Goal: Information Seeking & Learning: Understand process/instructions

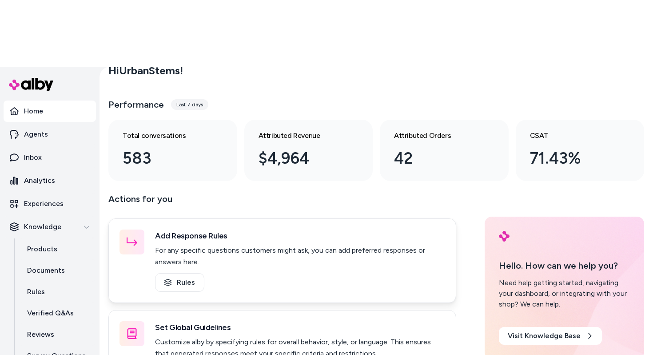
scroll to position [23, 0]
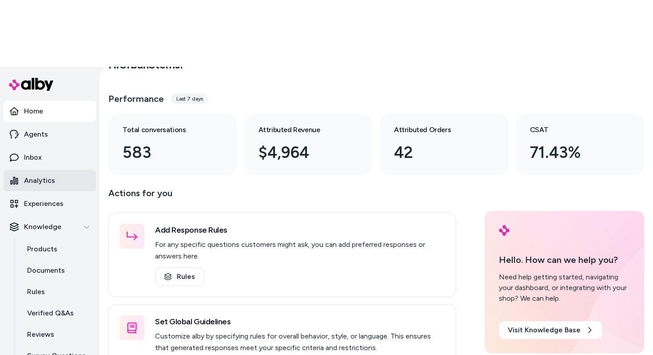
click at [32, 175] on p "Analytics" at bounding box center [39, 180] width 31 height 11
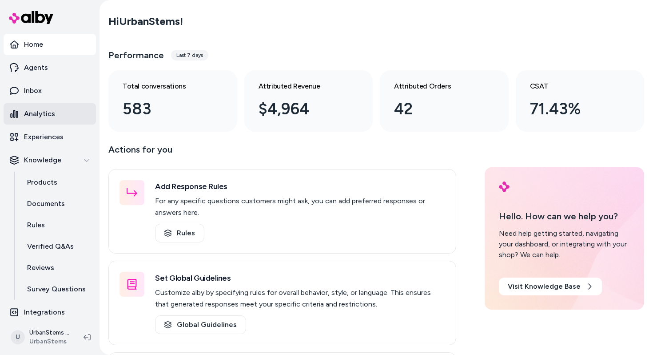
click at [52, 110] on p "Analytics" at bounding box center [39, 113] width 31 height 11
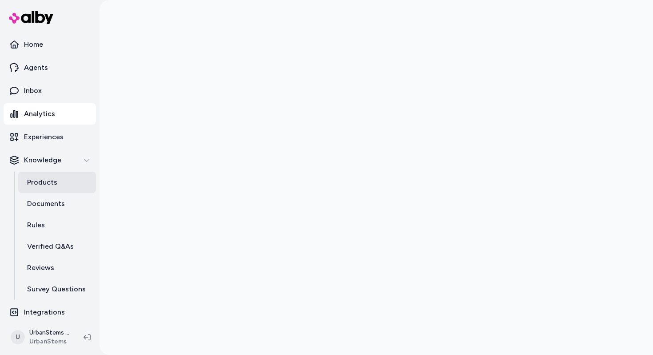
scroll to position [5, 0]
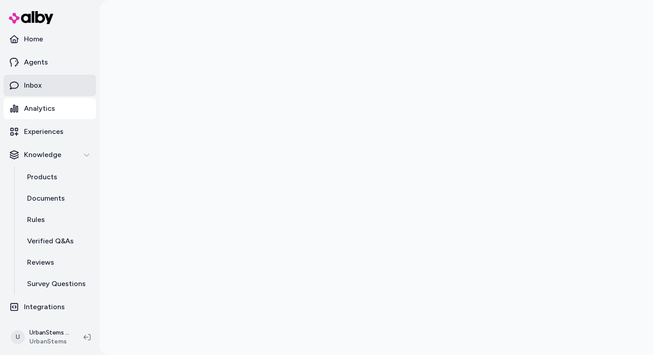
click at [49, 88] on link "Inbox" at bounding box center [50, 85] width 92 height 21
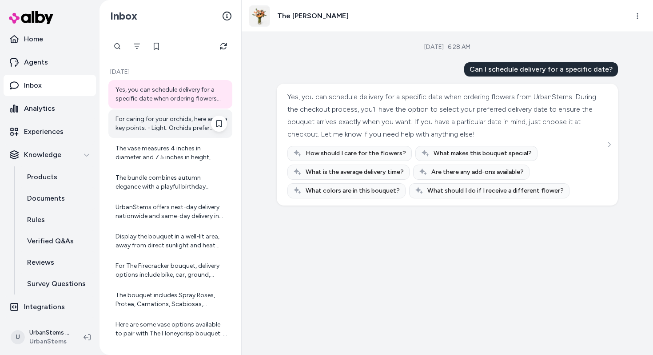
click at [157, 126] on div "For caring for your orchids, here are the key points: - Light: Orchids prefer b…" at bounding box center [172, 124] width 112 height 18
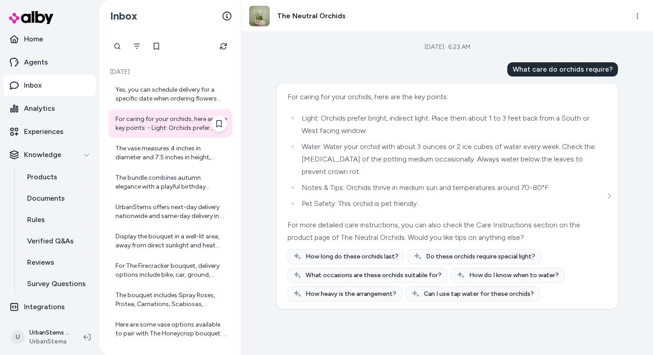
scroll to position [18, 0]
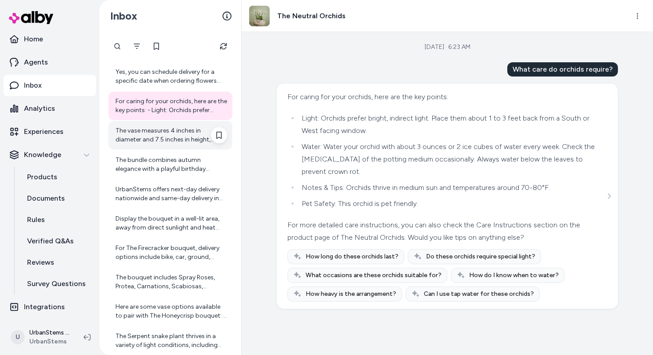
click at [148, 136] on div "The vase measures 4 inches in diameter and 7.5 inches in height, making it a pe…" at bounding box center [172, 135] width 112 height 18
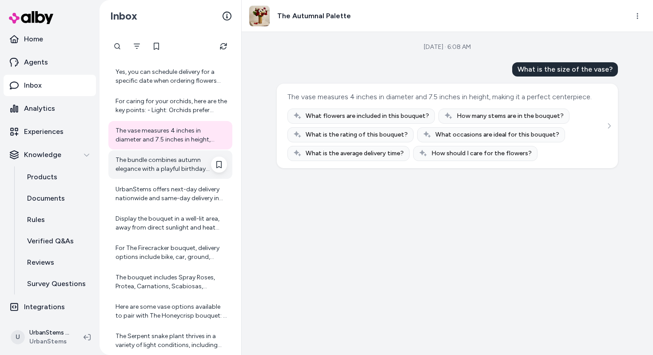
click at [158, 172] on div "The bundle combines autumn elegance with a playful birthday celebration, perfec…" at bounding box center [172, 165] width 112 height 18
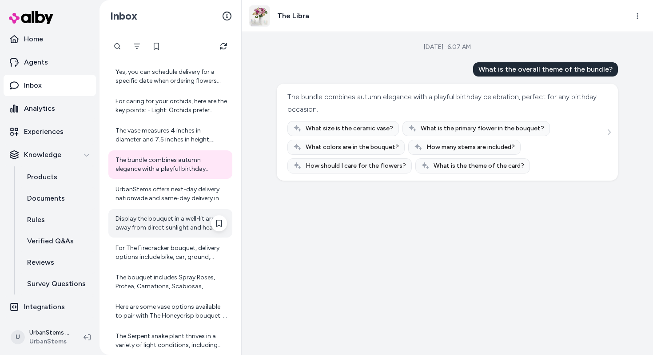
click at [165, 227] on div "Display the bouquet in a well-lit area, away from direct sunlight and heat sour…" at bounding box center [172, 223] width 112 height 18
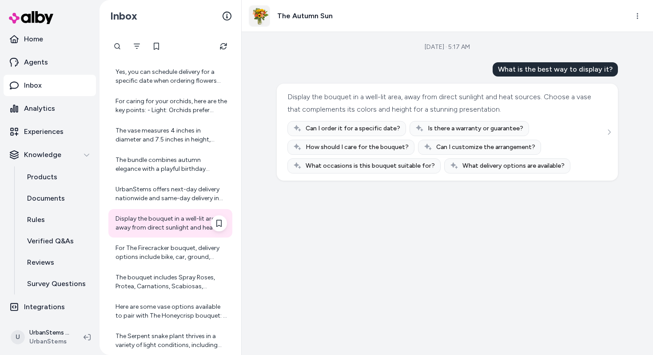
scroll to position [133, 0]
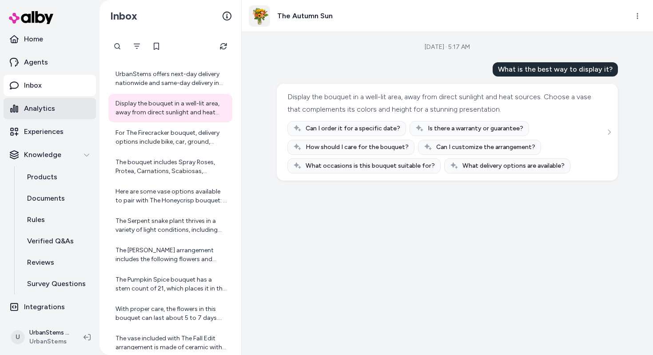
click at [54, 109] on link "Analytics" at bounding box center [50, 108] width 92 height 21
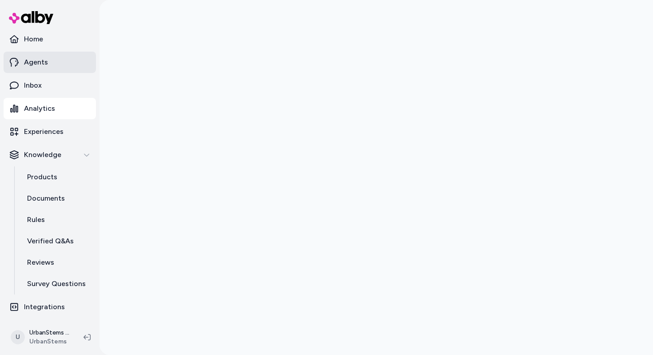
click at [47, 62] on p "Agents" at bounding box center [36, 62] width 24 height 11
click at [46, 81] on link "Inbox" at bounding box center [50, 85] width 92 height 21
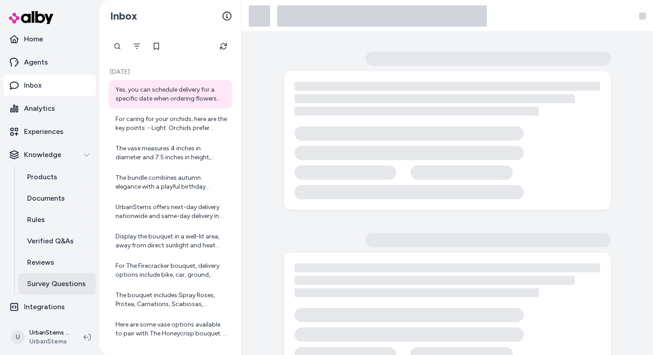
click at [56, 285] on p "Survey Questions" at bounding box center [56, 283] width 59 height 11
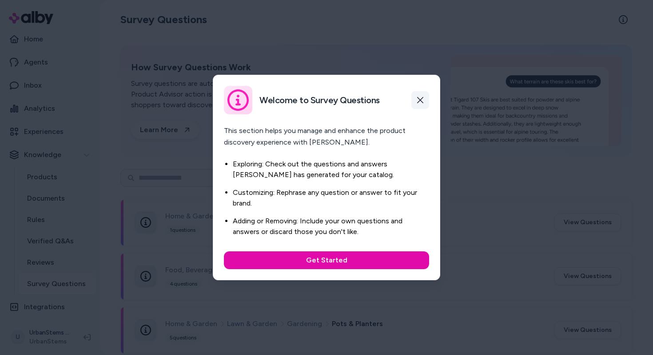
click at [423, 96] on icon "button" at bounding box center [420, 99] width 7 height 7
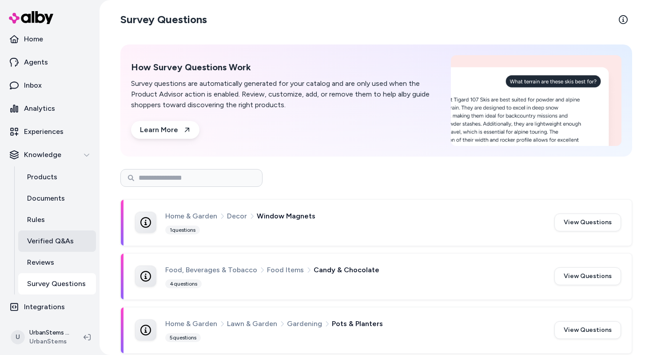
click at [53, 240] on p "Verified Q&As" at bounding box center [50, 241] width 47 height 11
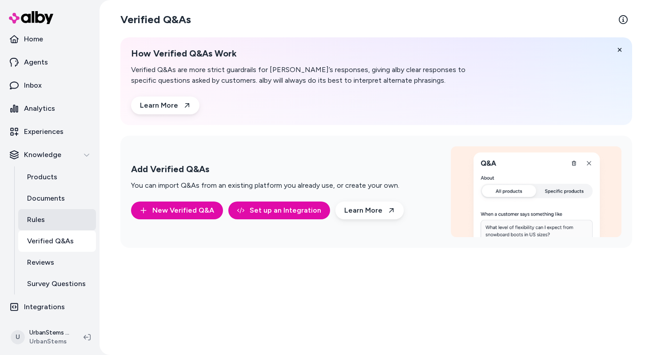
click at [43, 214] on p "Rules" at bounding box center [36, 219] width 18 height 11
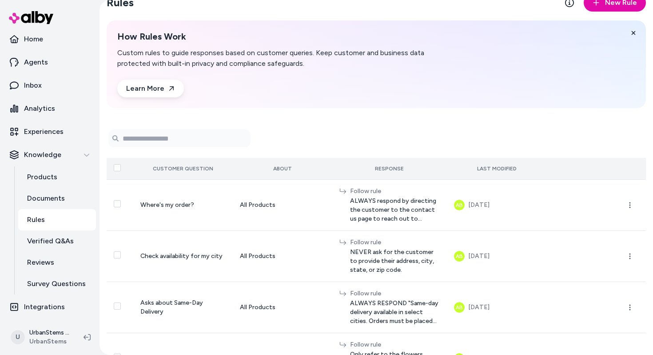
scroll to position [35, 0]
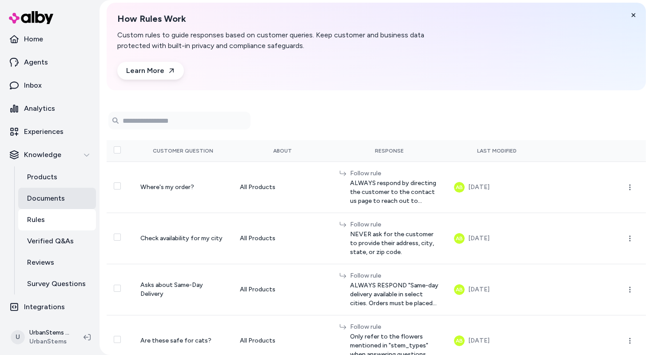
click at [66, 197] on link "Documents" at bounding box center [57, 198] width 78 height 21
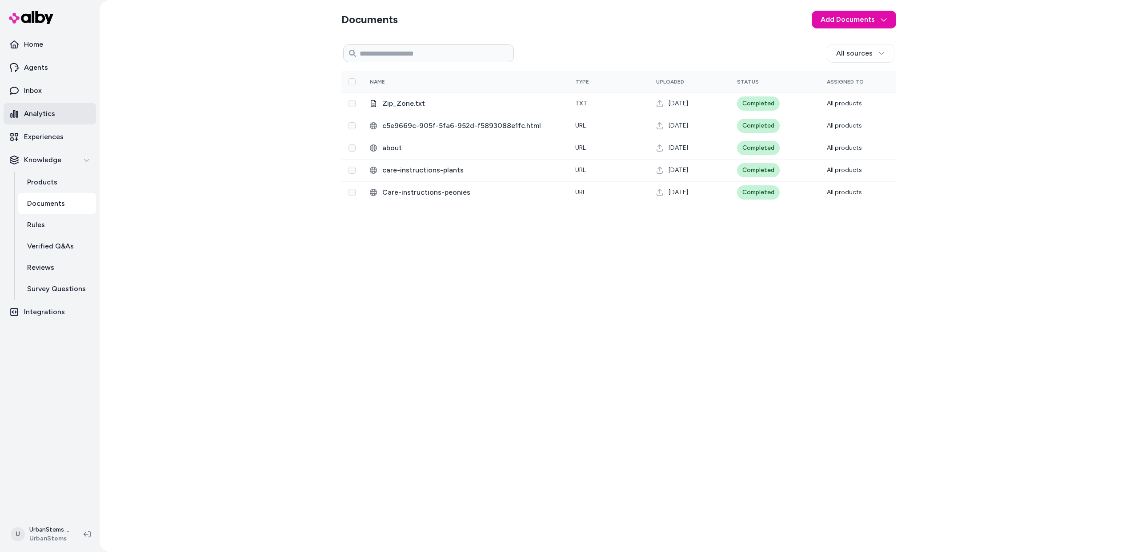
click at [36, 113] on p "Analytics" at bounding box center [39, 113] width 31 height 11
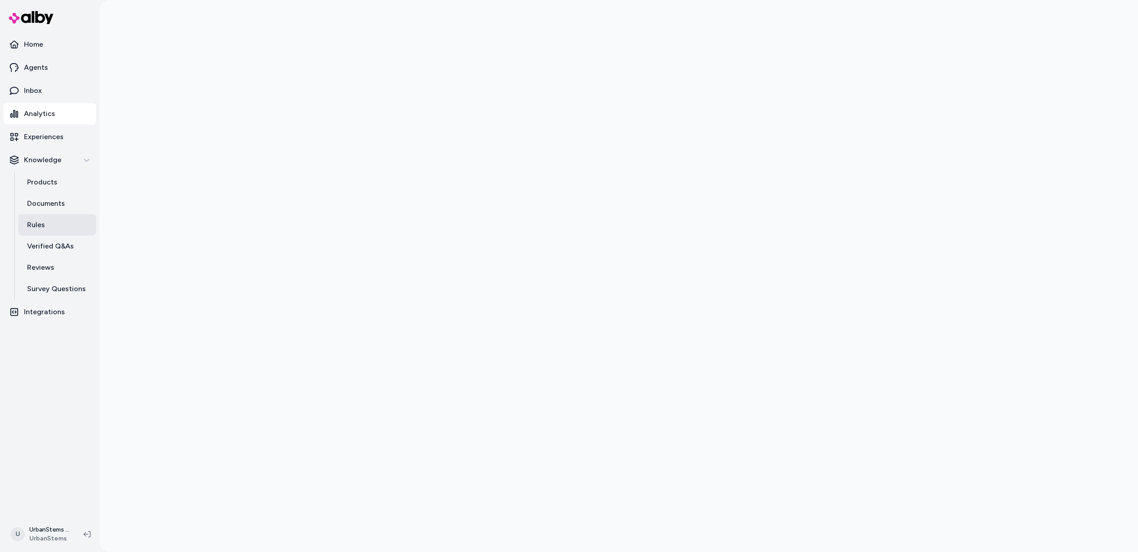
click at [42, 228] on p "Rules" at bounding box center [36, 225] width 18 height 11
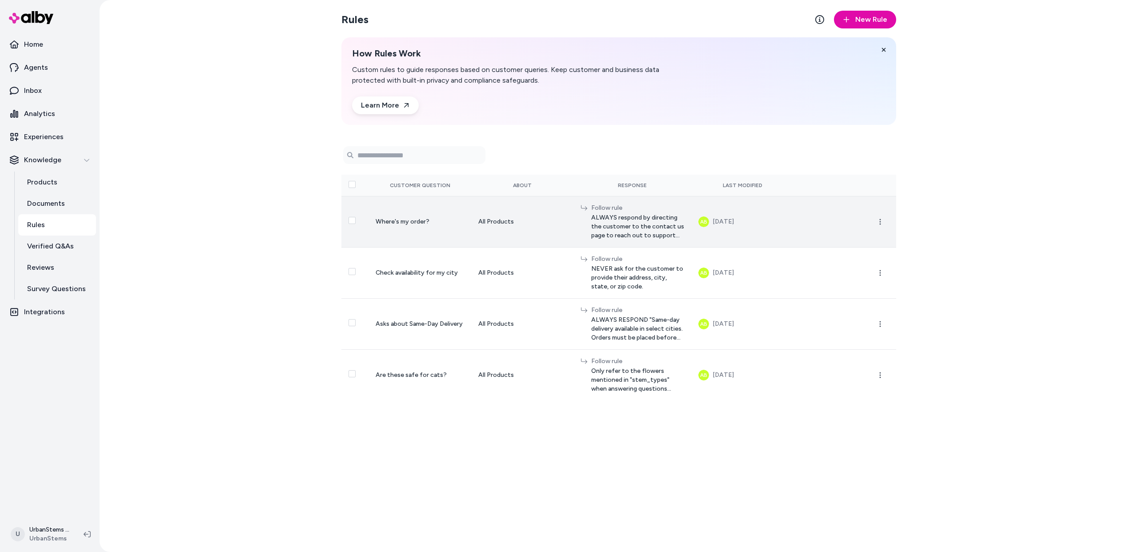
click at [627, 232] on span "ALWAYS respond by directing the customer to the contact us page to reach out to…" at bounding box center [637, 226] width 93 height 27
click at [406, 221] on span "Where's my order?" at bounding box center [403, 222] width 54 height 8
click at [591, 220] on span "ALWAYS respond by directing the customer to the contact us page to reach out to…" at bounding box center [637, 226] width 93 height 27
click at [653, 221] on icon "button" at bounding box center [880, 221] width 7 height 7
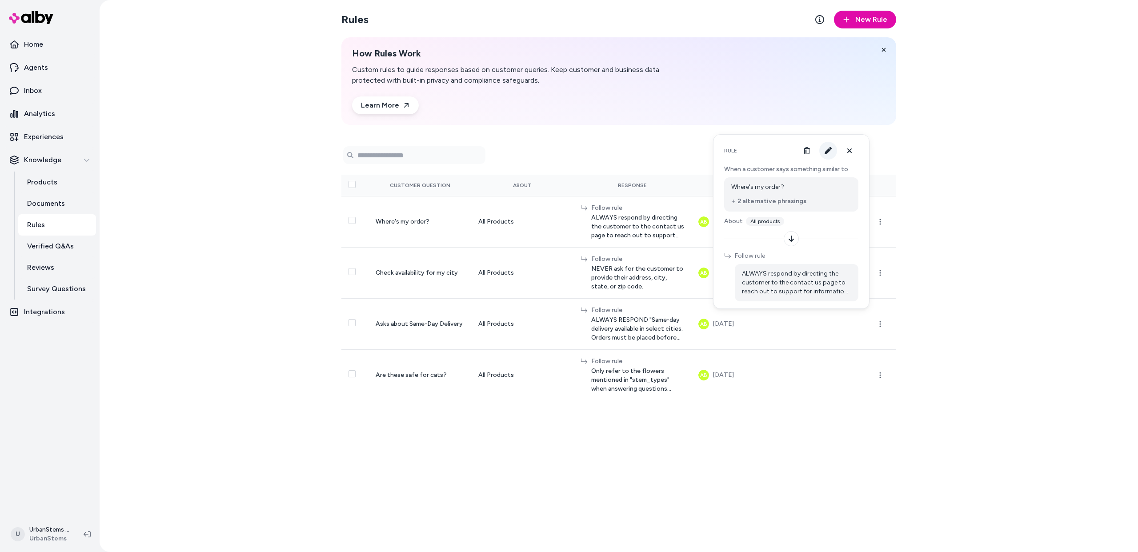
click at [653, 148] on icon "button" at bounding box center [828, 150] width 7 height 7
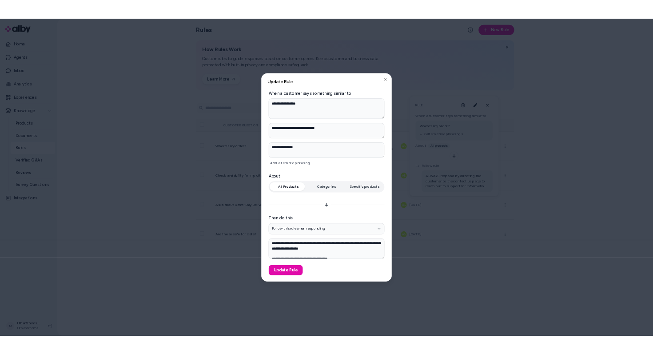
scroll to position [17, 0]
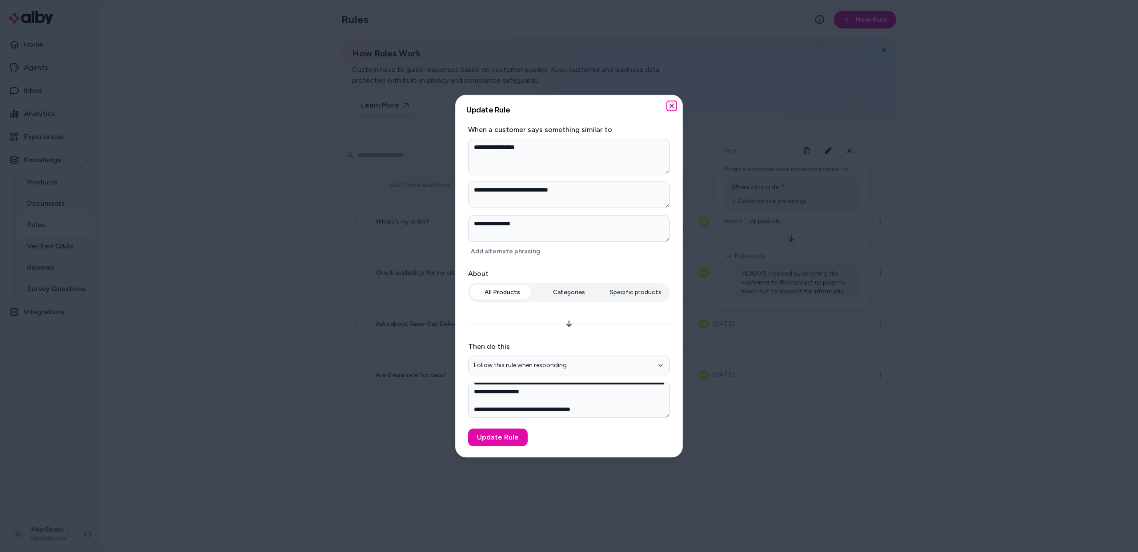
click at [653, 108] on icon "button" at bounding box center [672, 106] width 4 height 4
type textarea "*"
